Goal: Information Seeking & Learning: Learn about a topic

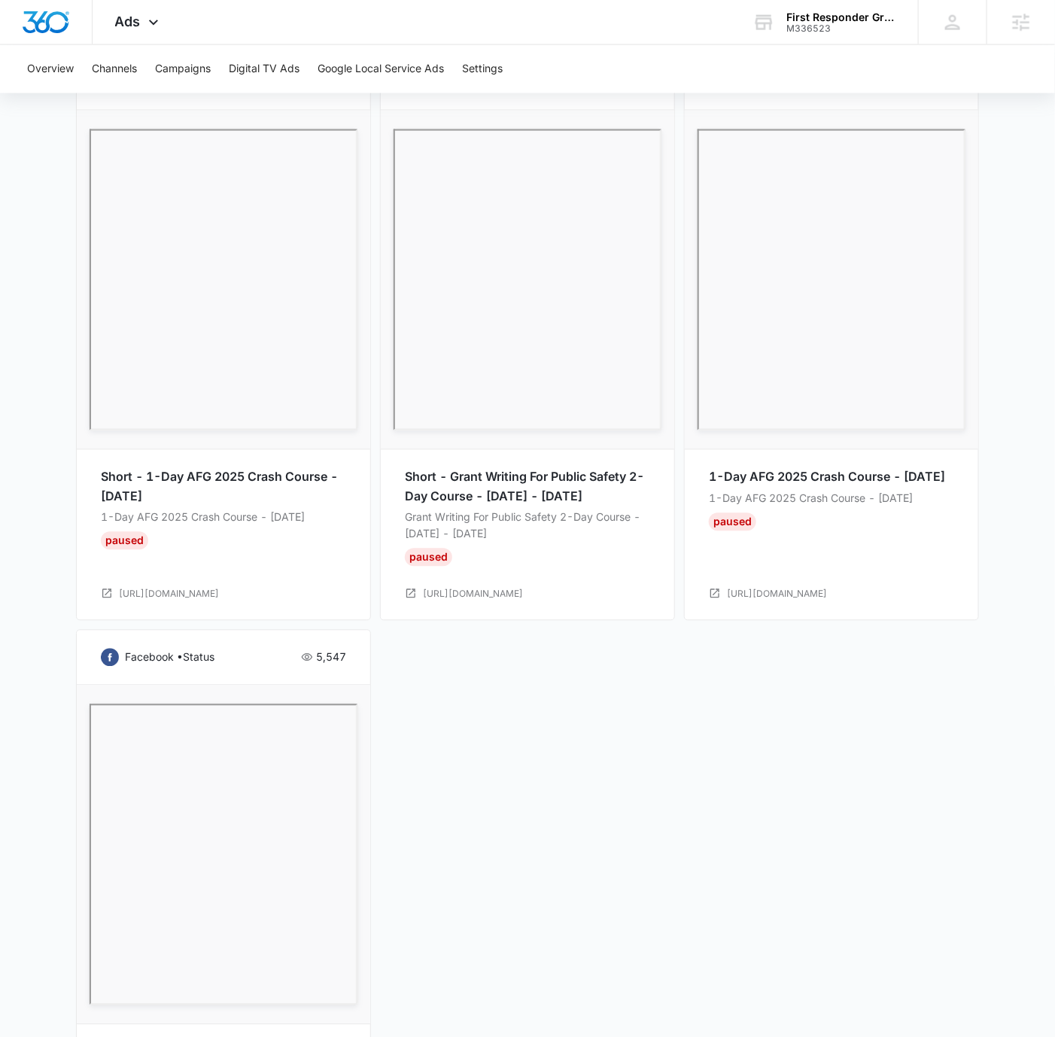
scroll to position [843, 0]
drag, startPoint x: 452, startPoint y: 477, endPoint x: 471, endPoint y: 494, distance: 25.6
click at [471, 494] on p "Short - Grant Writing For Public Safety 2-Day Course - [DATE] - [DATE]" at bounding box center [527, 489] width 245 height 38
copy p "Grant Writing For Public Safety 2-Day Course"
drag, startPoint x: 710, startPoint y: 472, endPoint x: 920, endPoint y: 474, distance: 209.2
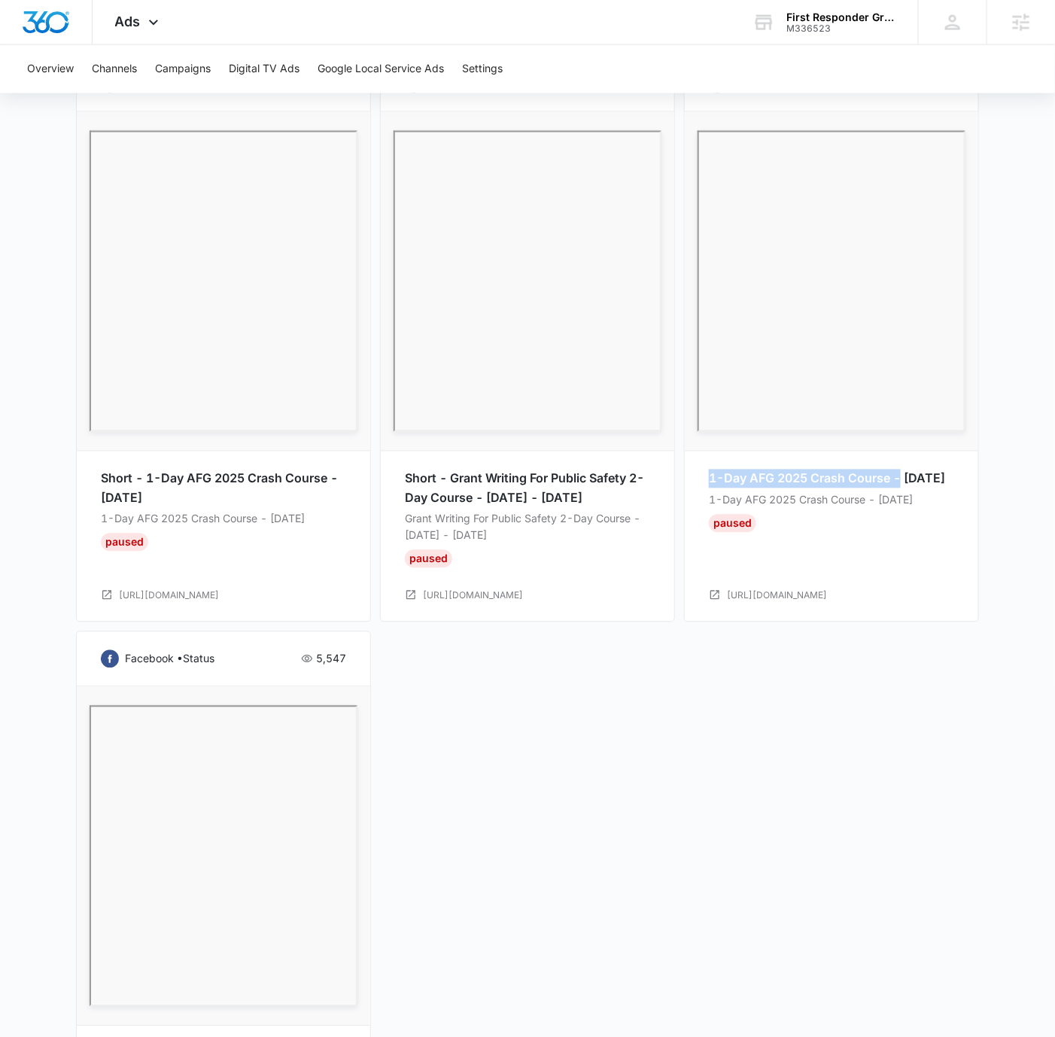
click at [920, 474] on p "1-Day AFG 2025 Crash Course - [DATE]" at bounding box center [831, 479] width 245 height 19
copy p "1-Day AFG 2025 Crash Course -"
click at [1001, 411] on main "Event Campaign | Paused $0.00 daily , $563.55 Spent Overview [DATE] [DATE] Comp…" at bounding box center [527, 277] width 1055 height 1956
click at [1007, 402] on main "Event Campaign | Paused $0.00 daily , $563.55 Spent Overview [DATE] [DATE] Comp…" at bounding box center [527, 277] width 1055 height 1956
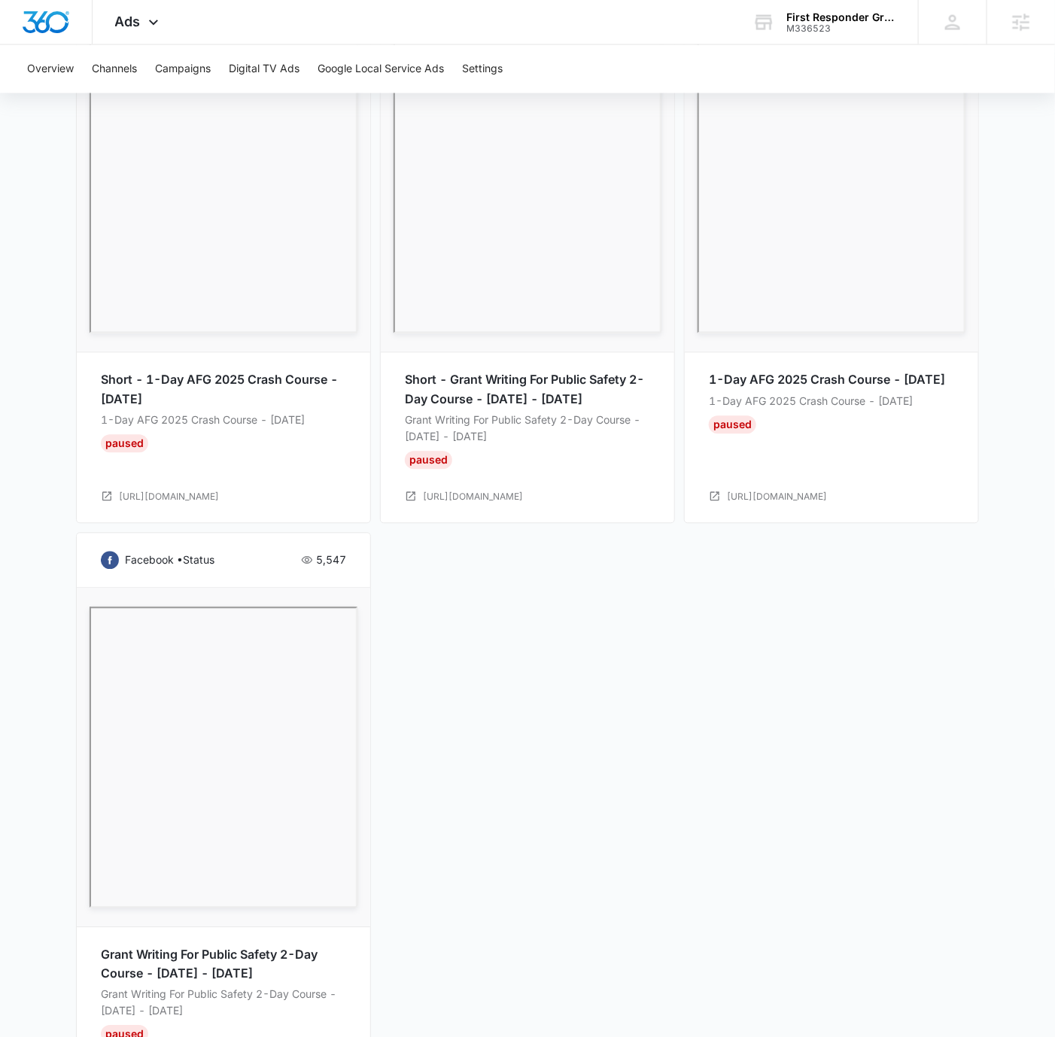
scroll to position [849, 0]
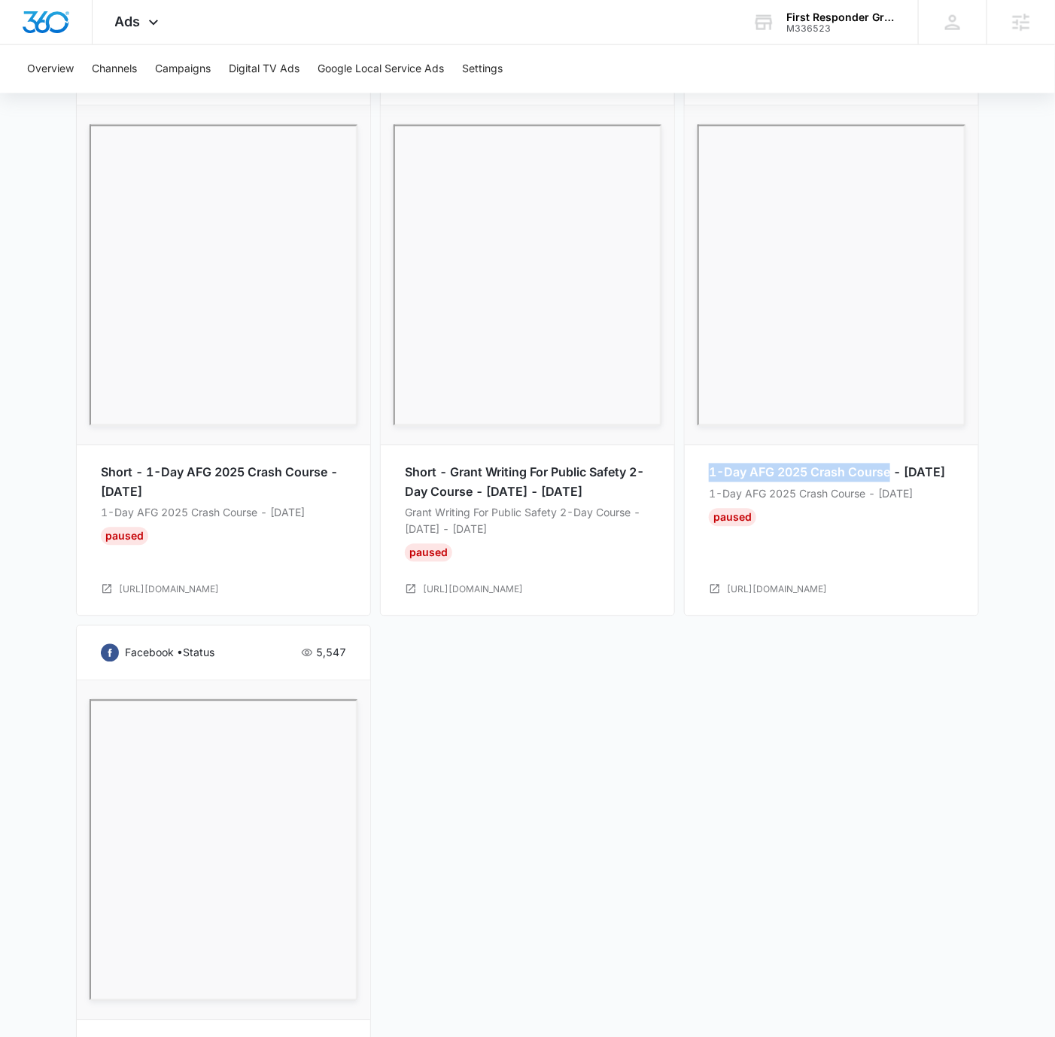
drag, startPoint x: 710, startPoint y: 467, endPoint x: 889, endPoint y: 467, distance: 179.8
click at [889, 467] on p "1-Day AFG 2025 Crash Course - [DATE]" at bounding box center [831, 473] width 245 height 19
copy p "1-Day AFG 2025 Crash Course"
drag, startPoint x: 452, startPoint y: 468, endPoint x: 477, endPoint y: 482, distance: 28.3
click at [478, 482] on p "Short - Grant Writing For Public Safety 2-Day Course - [DATE] - [DATE]" at bounding box center [527, 483] width 245 height 38
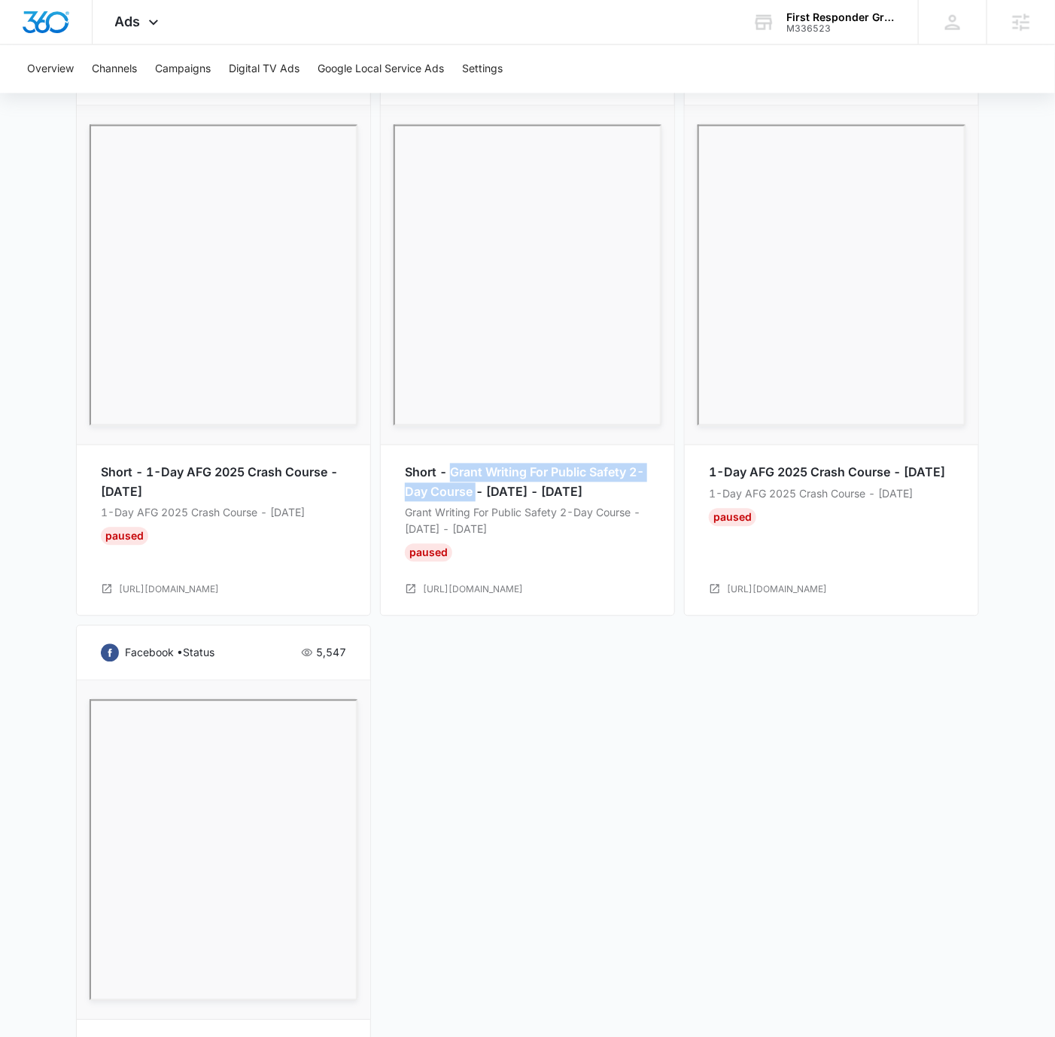
copy p "Grant Writing For Public Safety 2-Day Course"
